Goal: Register for event/course

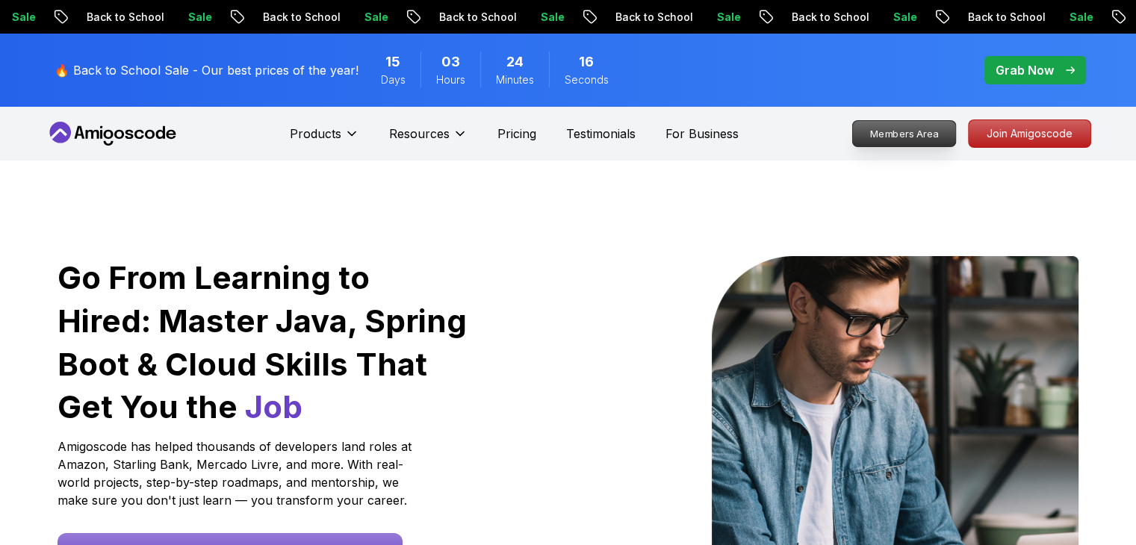
click at [914, 128] on p "Members Area" at bounding box center [903, 133] width 103 height 25
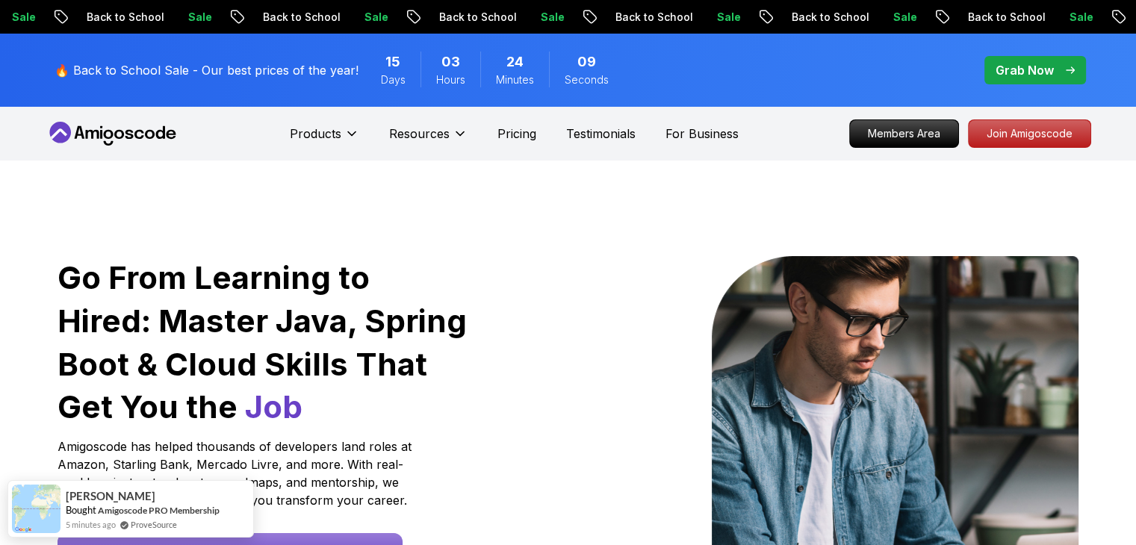
click at [495, 139] on div "Products Resources Pricing Testimonials For Business" at bounding box center [514, 134] width 449 height 30
click at [511, 132] on p "Pricing" at bounding box center [516, 134] width 39 height 18
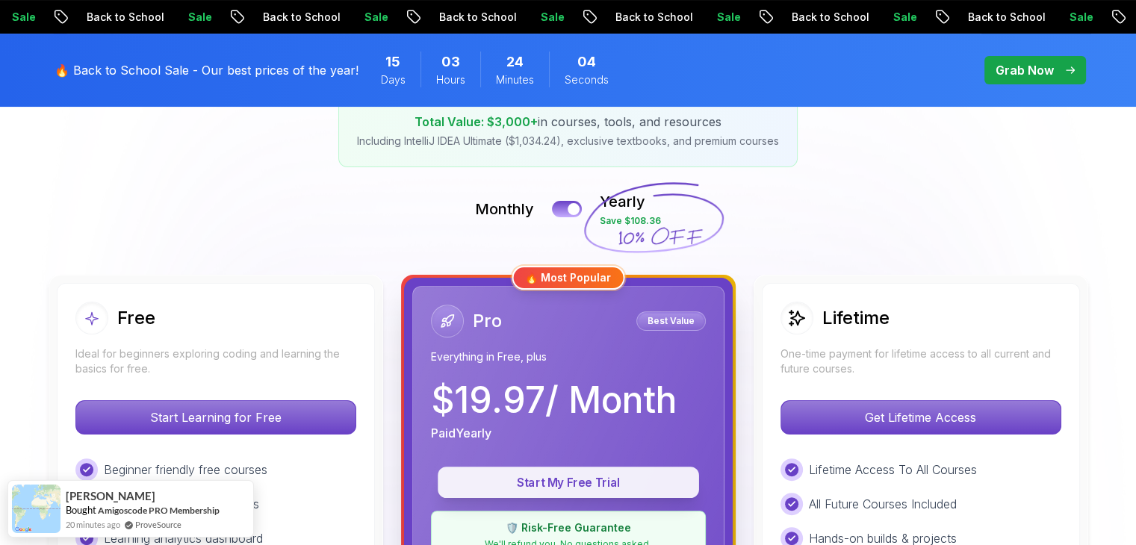
scroll to position [224, 0]
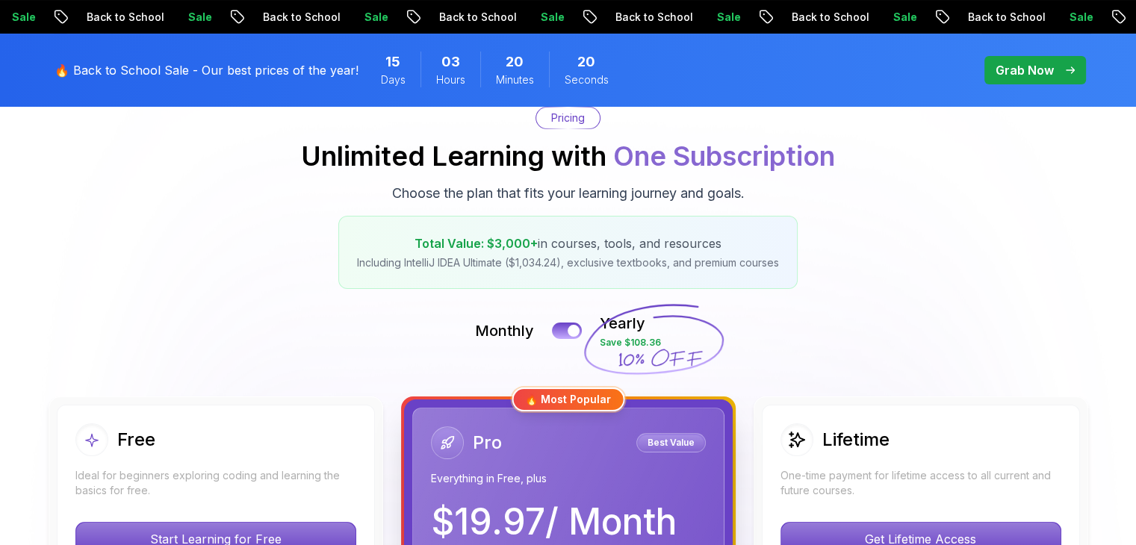
scroll to position [0, 0]
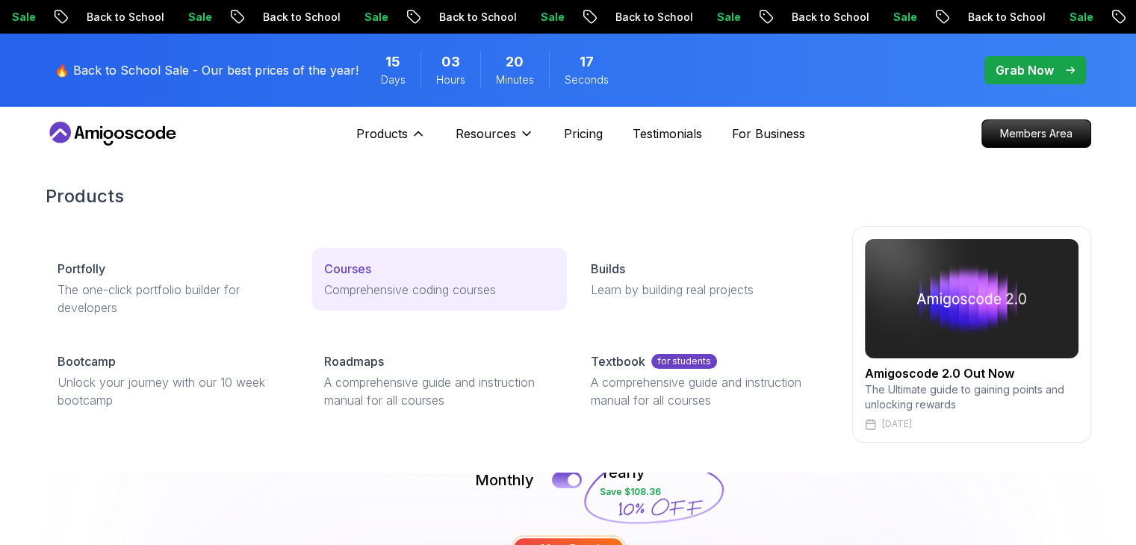
click at [344, 261] on p "Courses" at bounding box center [347, 269] width 47 height 18
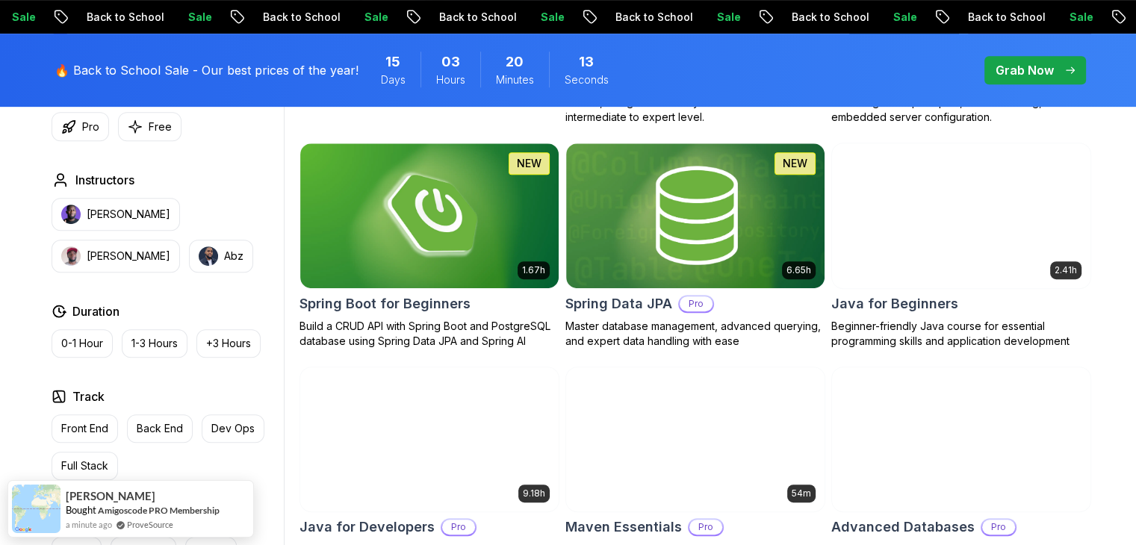
scroll to position [747, 0]
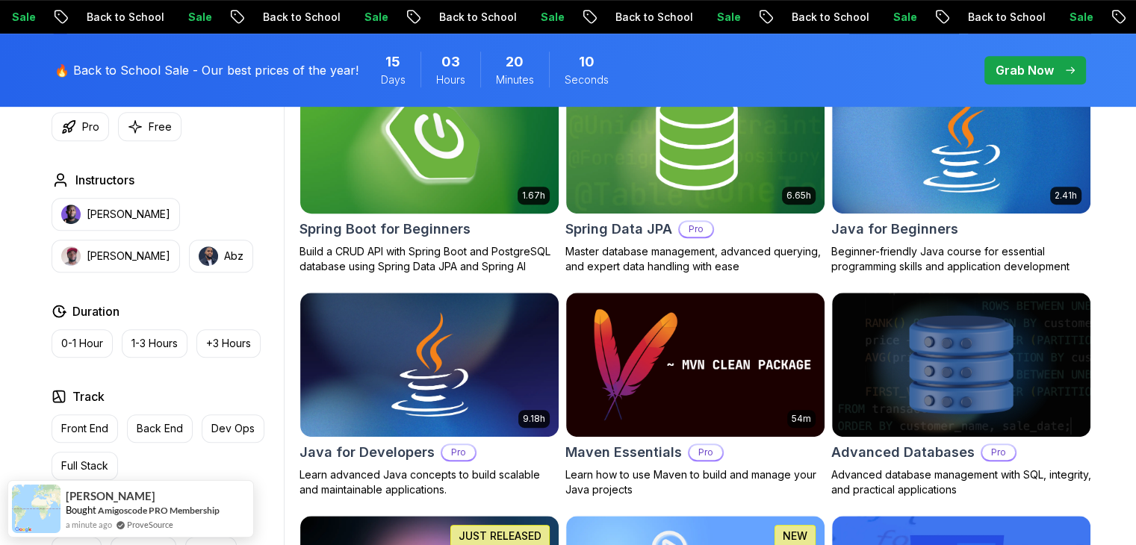
click at [444, 177] on img at bounding box center [429, 141] width 271 height 152
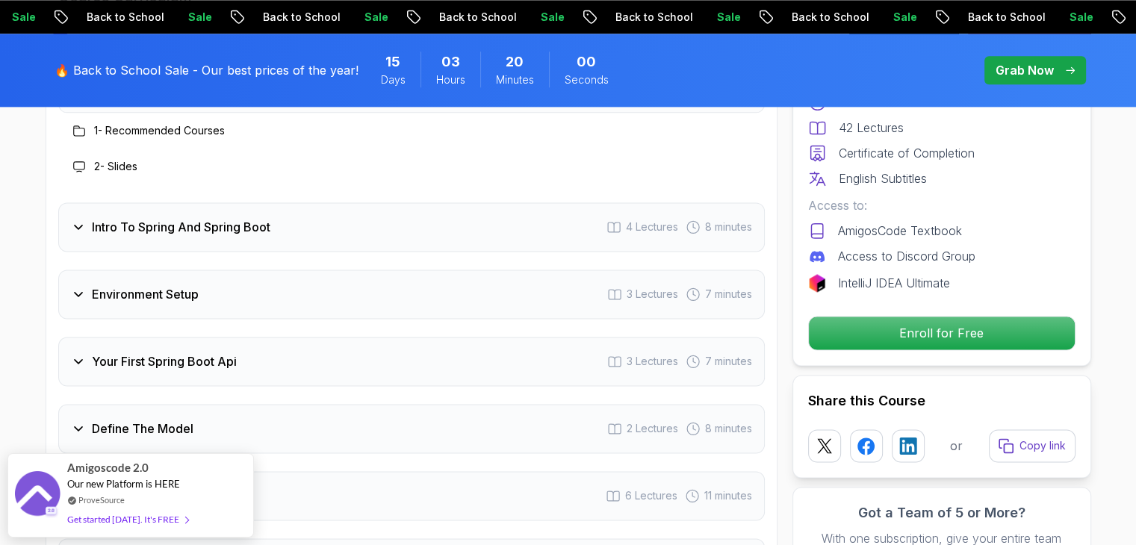
scroll to position [2091, 0]
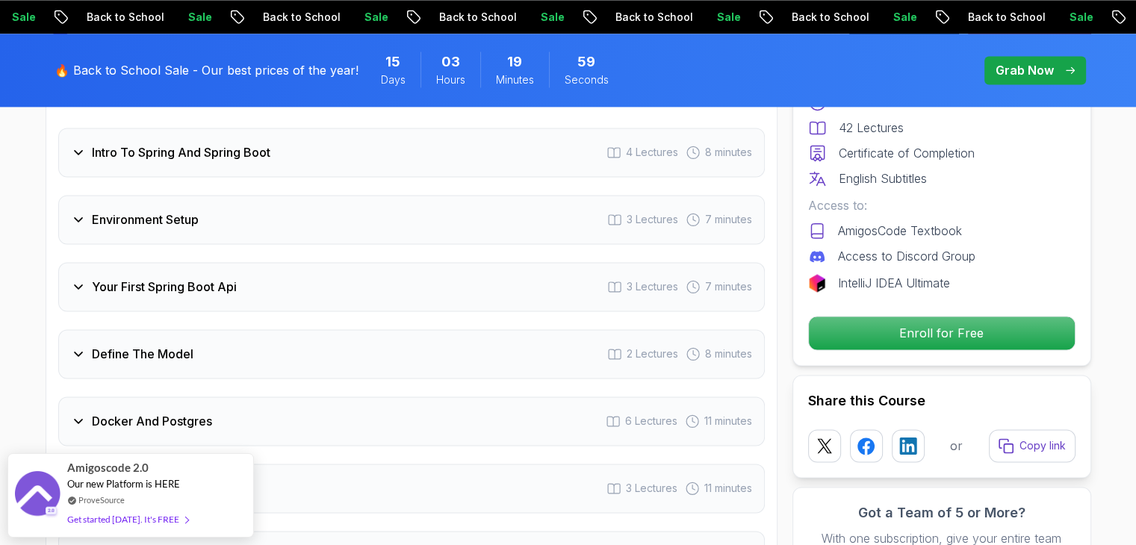
click at [137, 278] on h3 "Your First Spring Boot Api" at bounding box center [164, 287] width 145 height 18
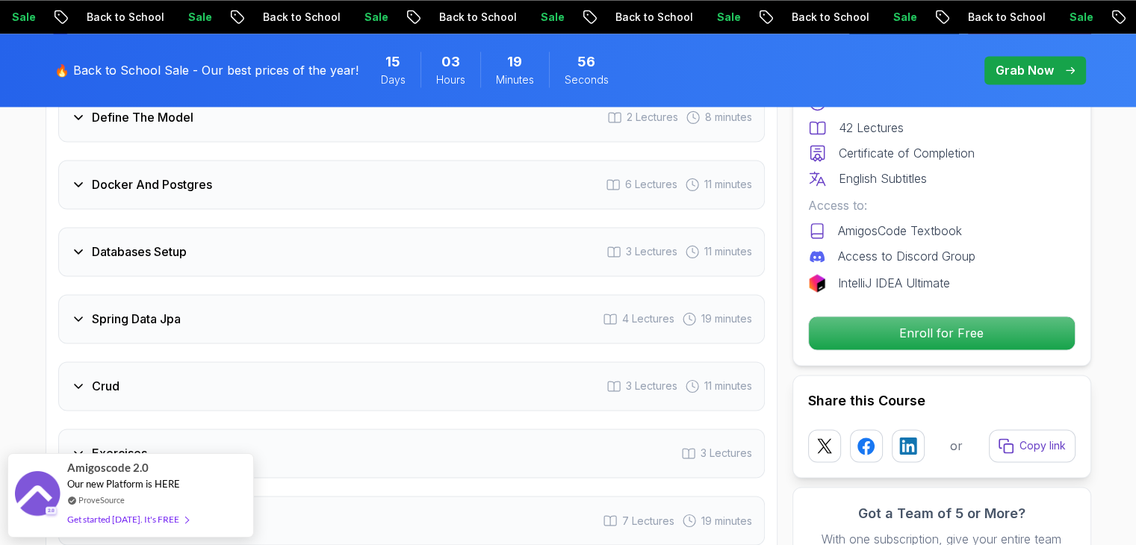
scroll to position [2390, 0]
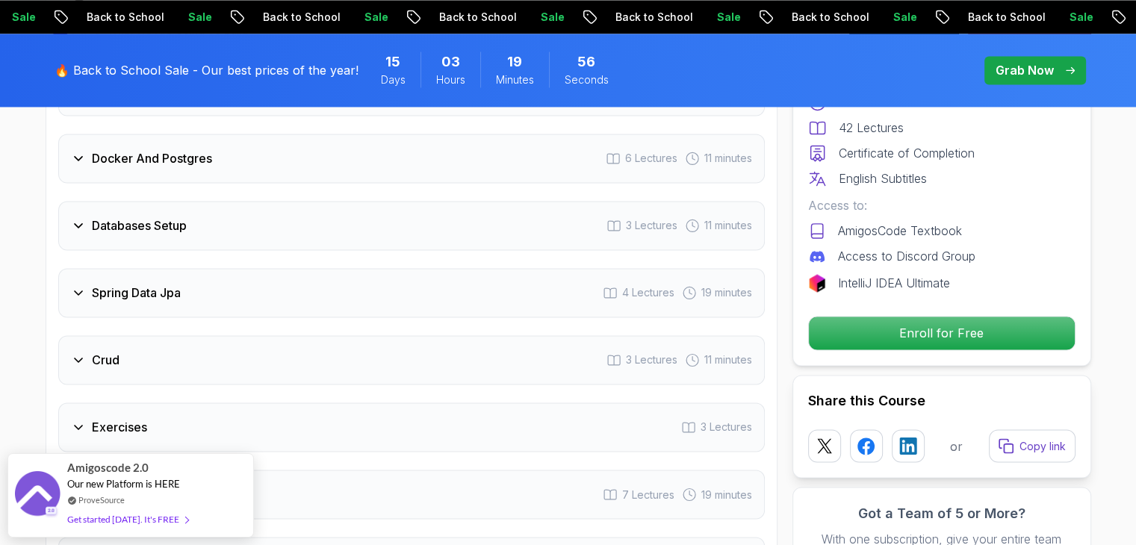
click at [188, 279] on div "Spring Data Jpa 4 Lectures 19 minutes" at bounding box center [411, 292] width 706 height 49
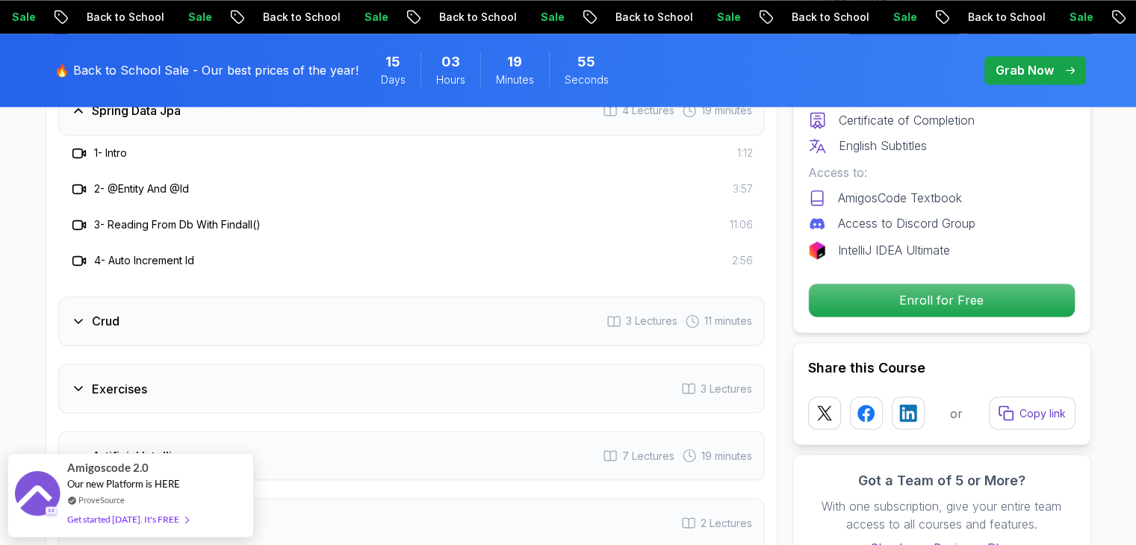
drag, startPoint x: 133, startPoint y: 292, endPoint x: 145, endPoint y: 291, distance: 12.0
click at [136, 296] on div "Crud 3 Lectures 11 minutes" at bounding box center [411, 320] width 706 height 49
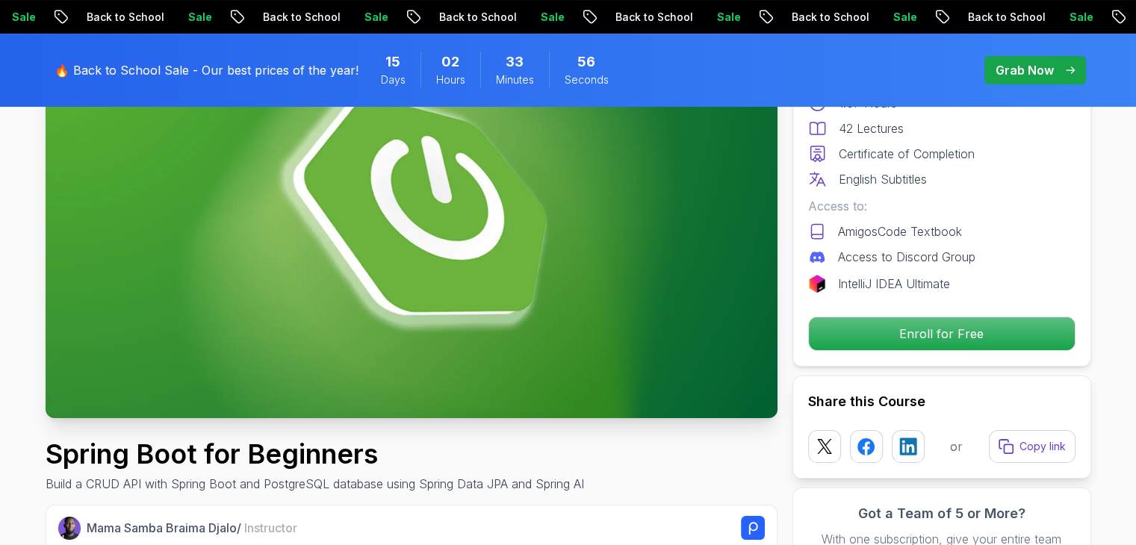
scroll to position [299, 0]
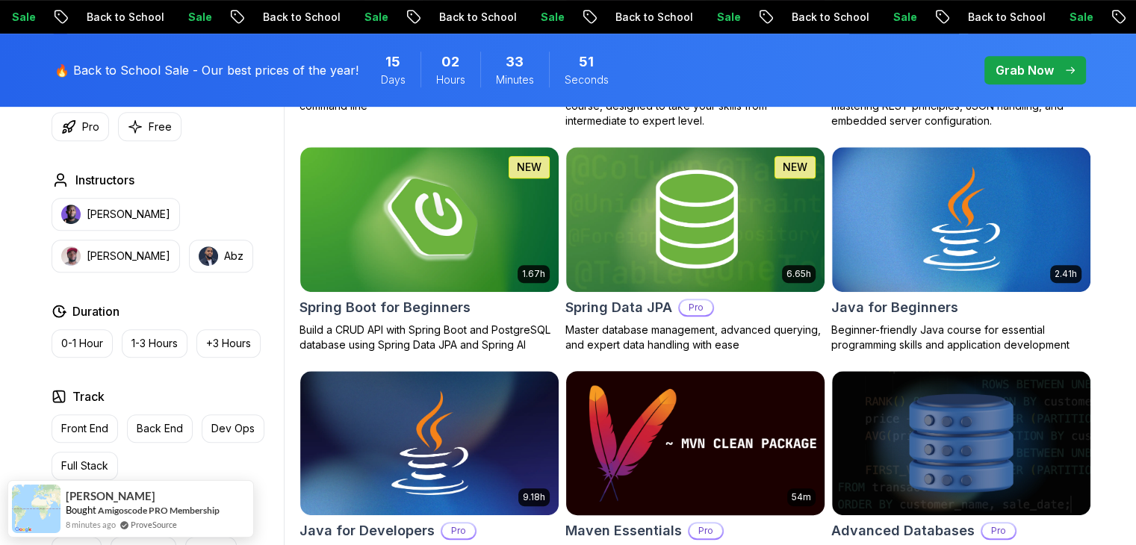
scroll to position [597, 0]
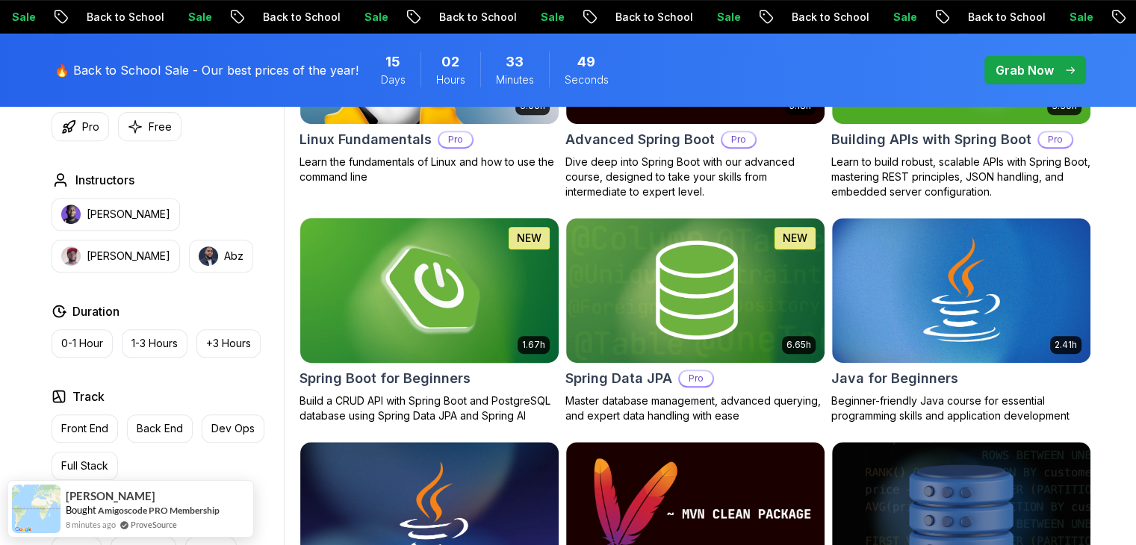
click at [428, 371] on h2 "Spring Boot for Beginners" at bounding box center [384, 378] width 171 height 21
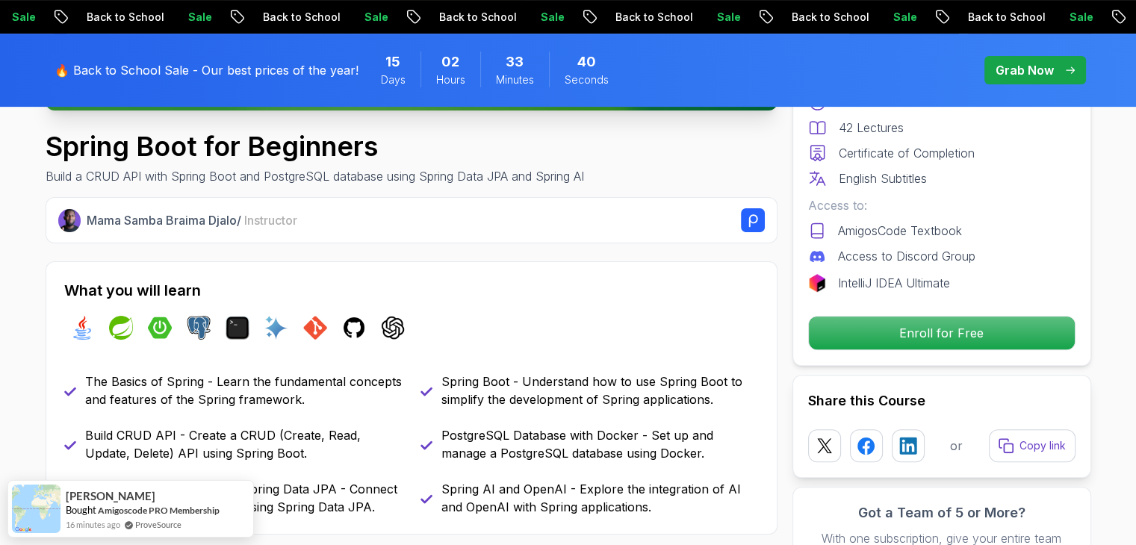
scroll to position [523, 0]
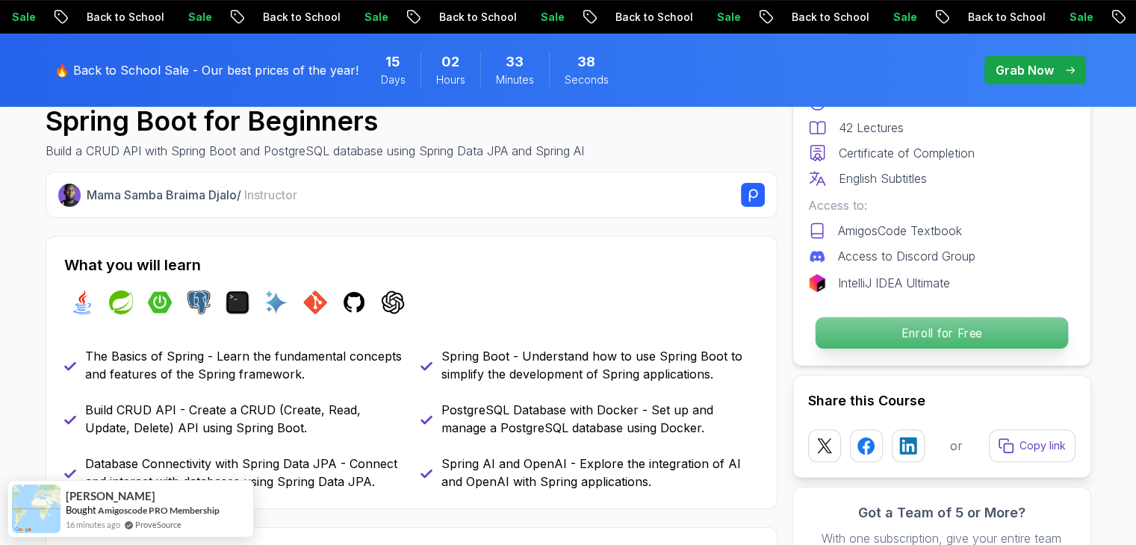
click at [952, 338] on p "Enroll for Free" at bounding box center [941, 332] width 252 height 31
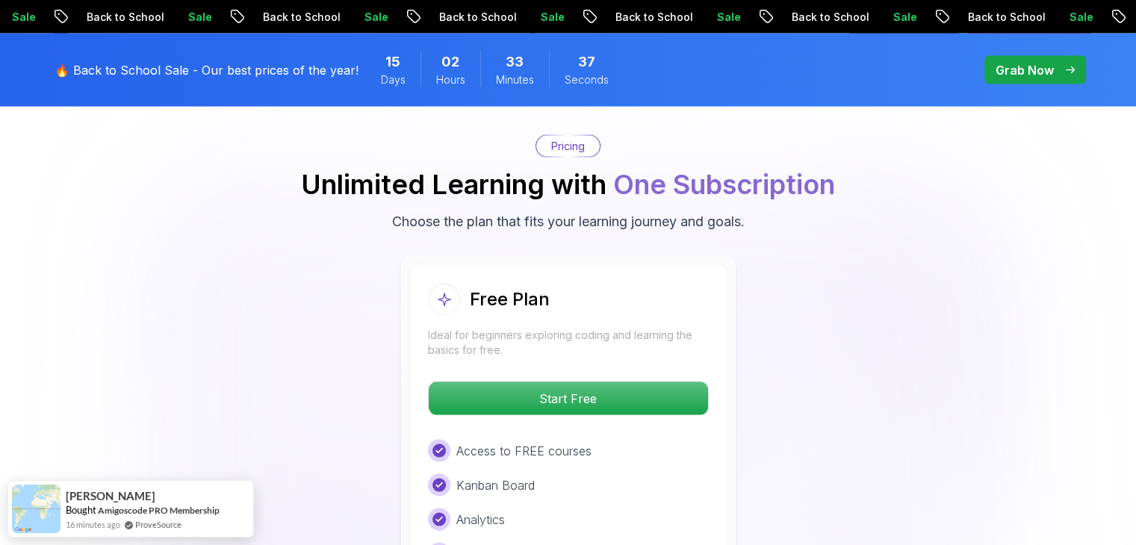
scroll to position [3035, 0]
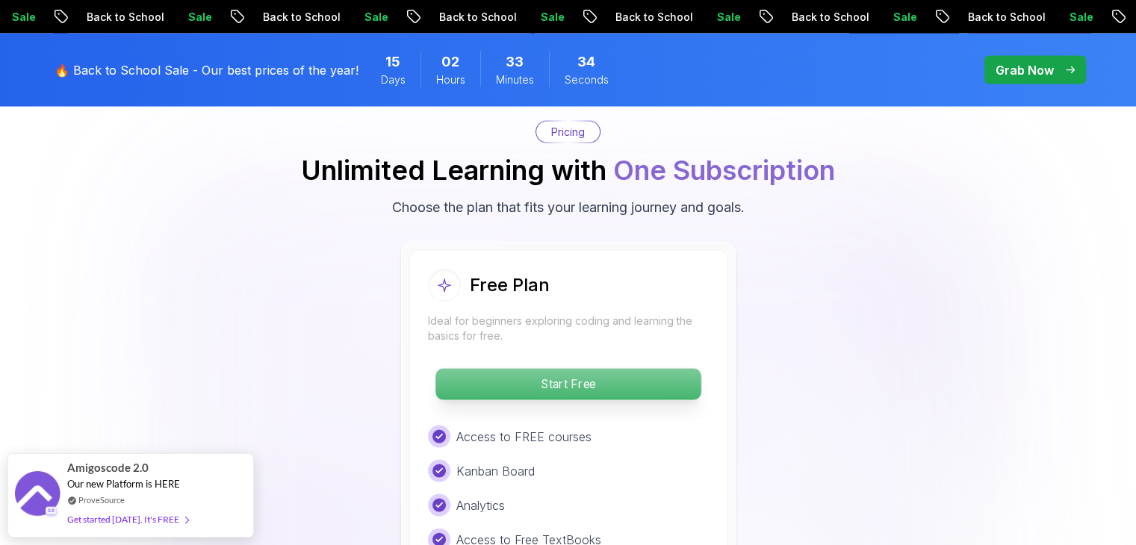
click at [589, 369] on p "Start Free" at bounding box center [567, 384] width 265 height 31
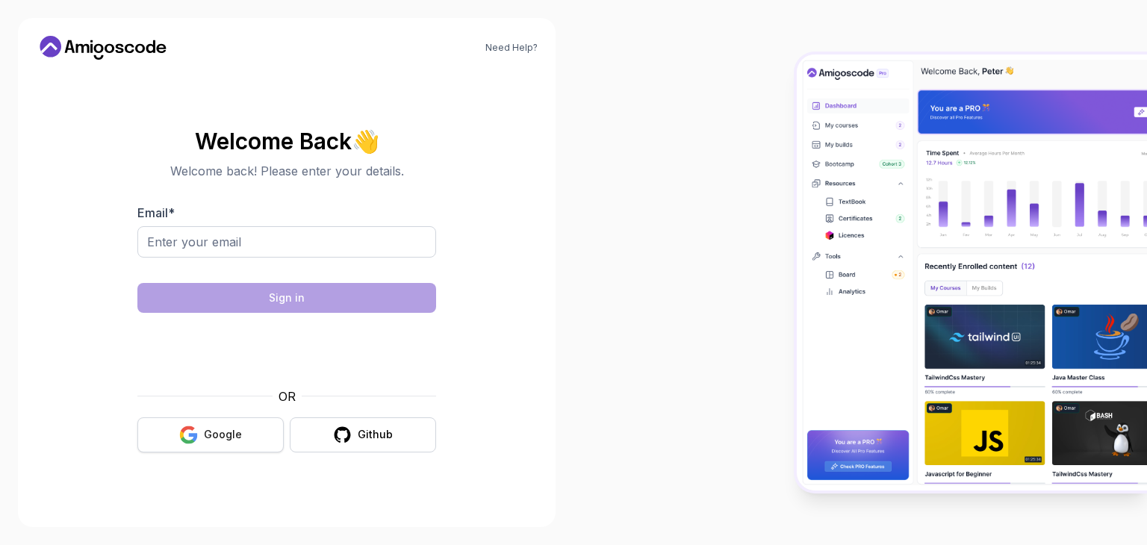
click at [231, 441] on div "Google" at bounding box center [223, 434] width 38 height 15
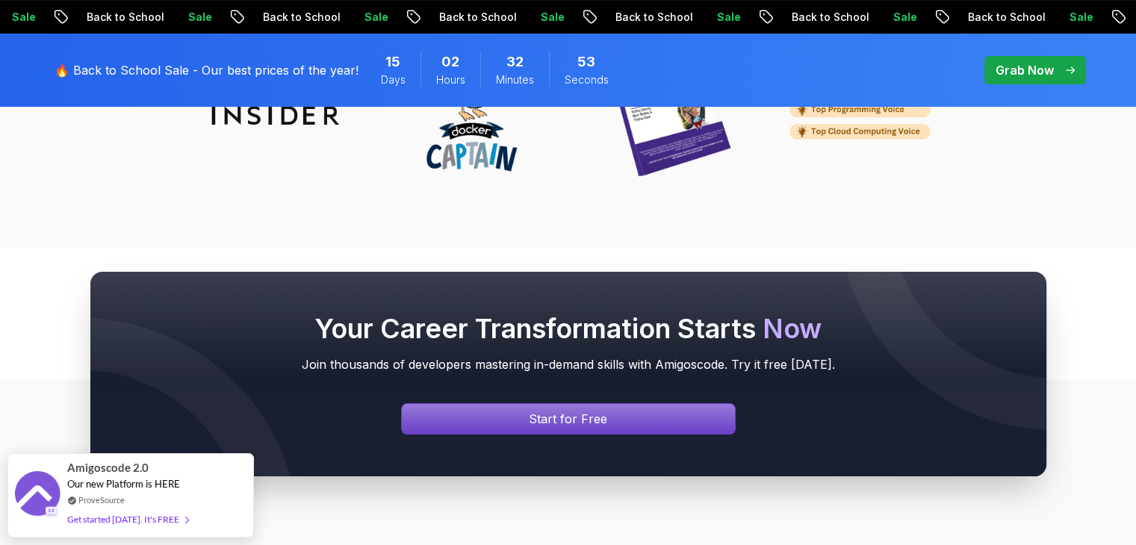
scroll to position [6022, 0]
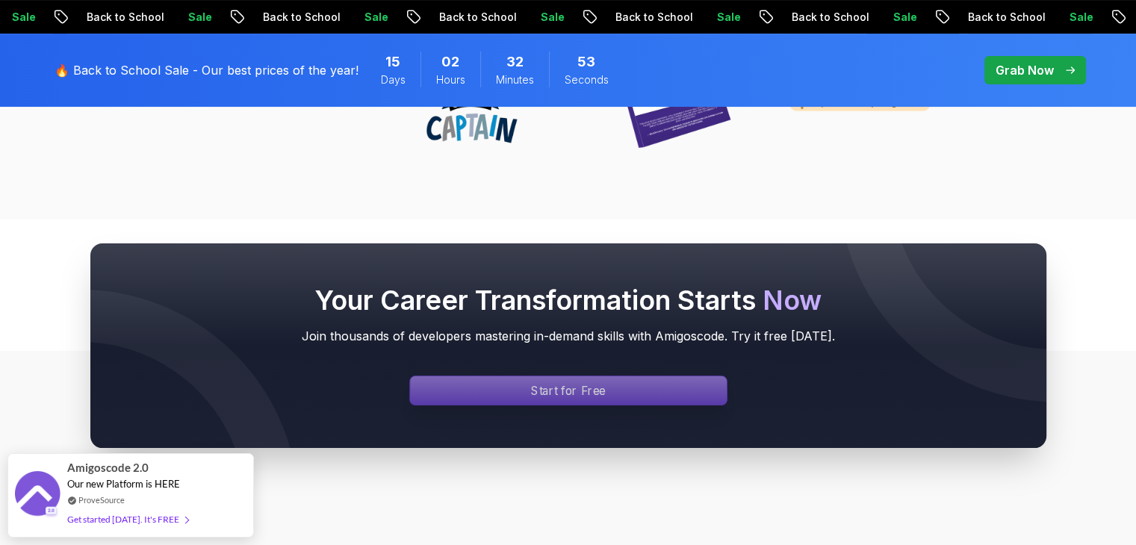
click at [565, 382] on p "Start for Free" at bounding box center [568, 390] width 75 height 17
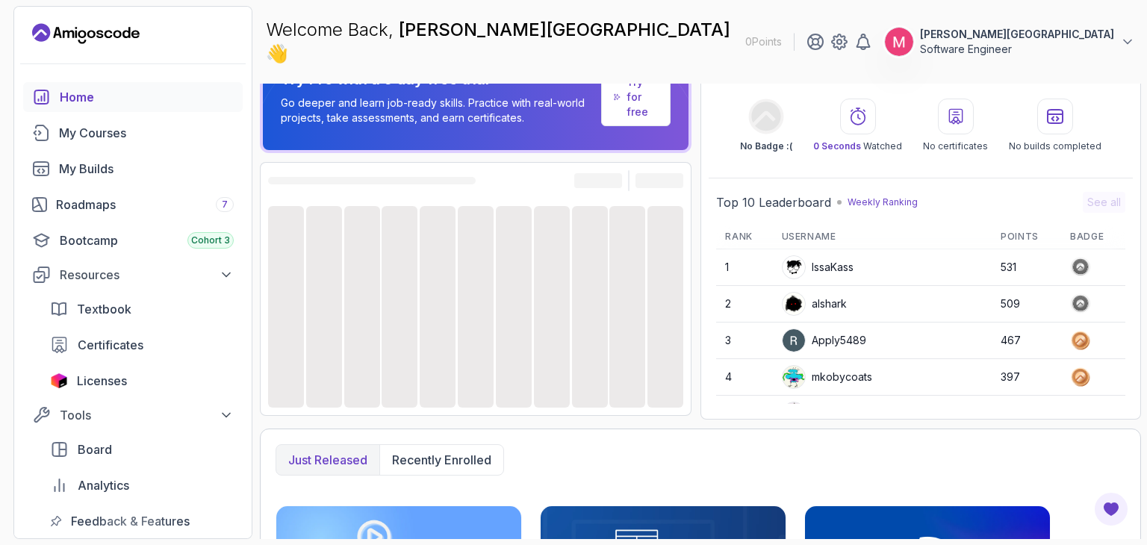
scroll to position [149, 0]
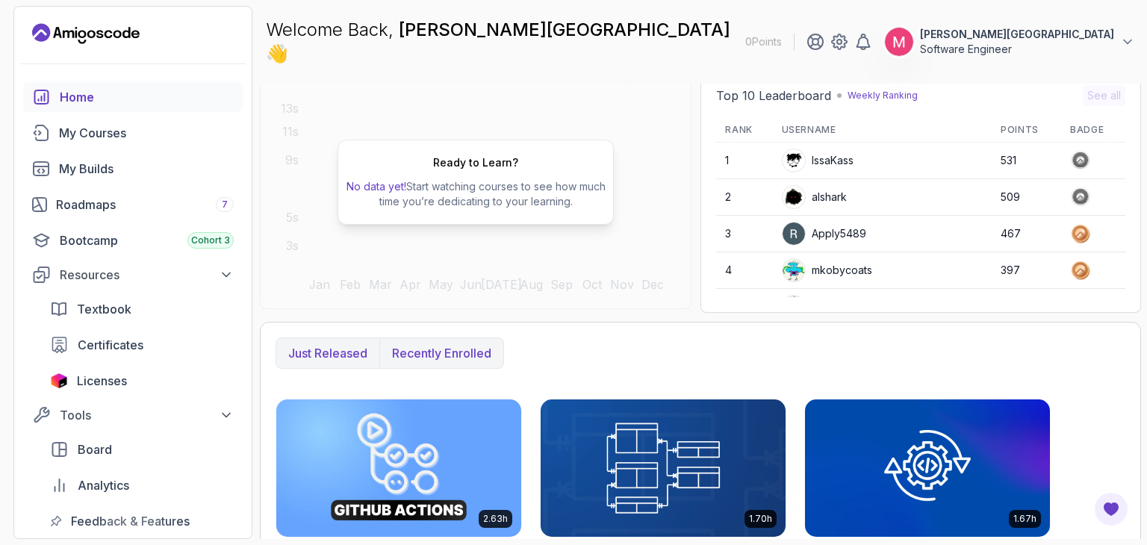
click at [444, 344] on p "Recently enrolled" at bounding box center [441, 353] width 99 height 18
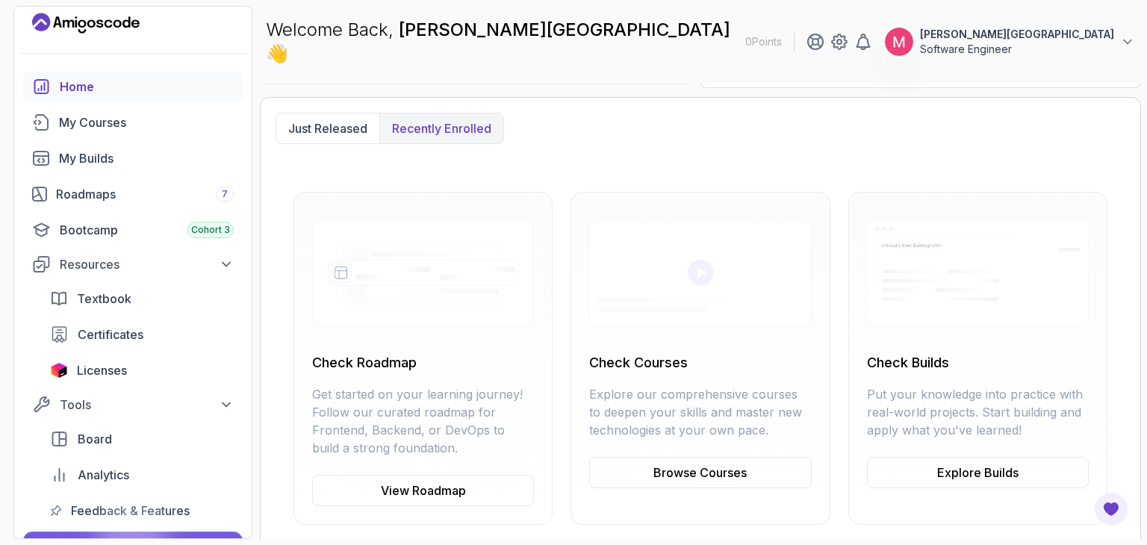
scroll to position [0, 0]
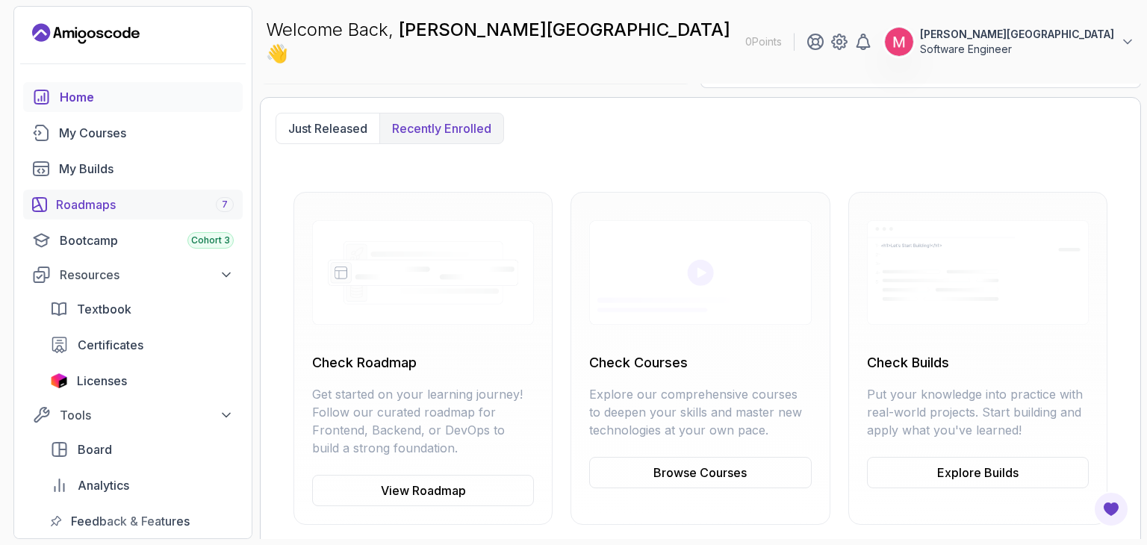
click at [113, 207] on div "Roadmaps 7" at bounding box center [145, 205] width 178 height 18
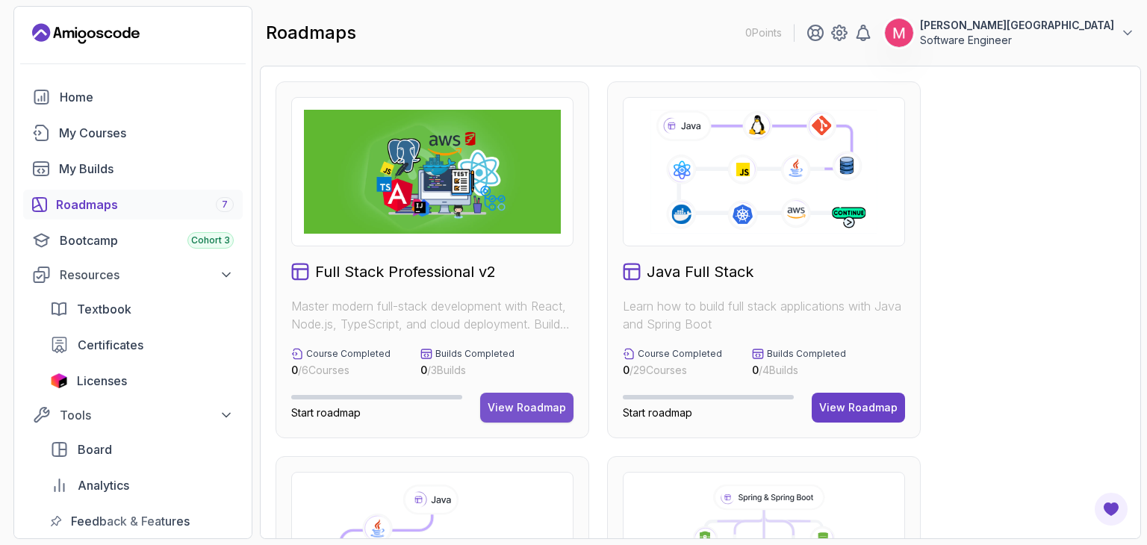
click at [519, 414] on div "View Roadmap" at bounding box center [527, 407] width 78 height 15
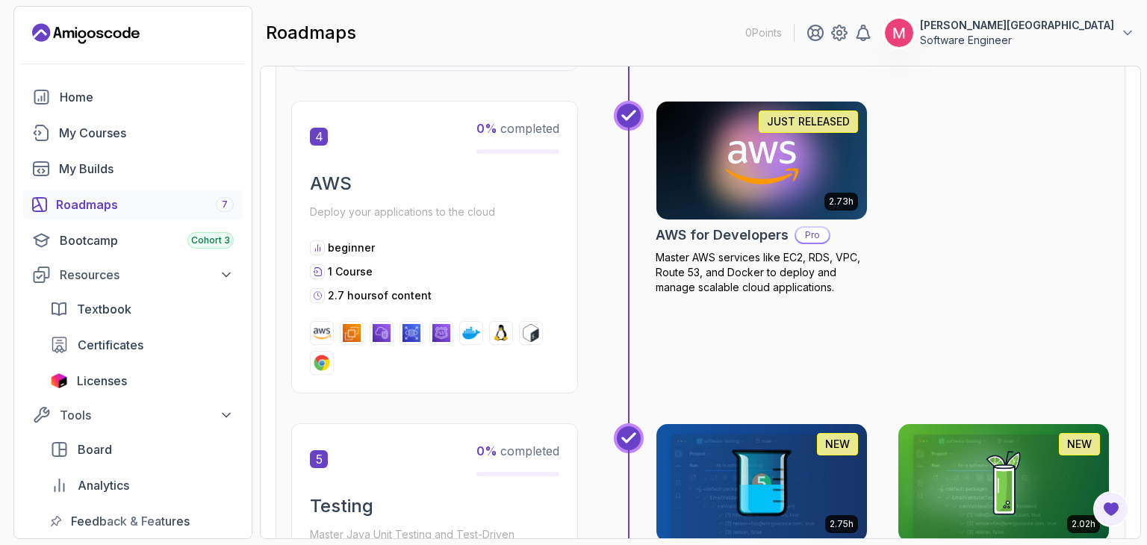
scroll to position [1792, 0]
